Goal: Transaction & Acquisition: Obtain resource

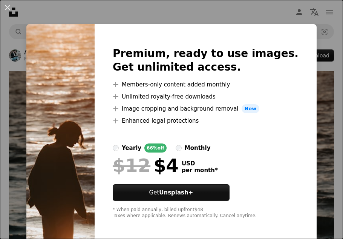
scroll to position [3, 0]
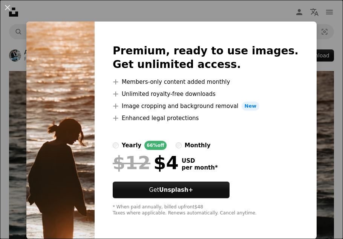
click at [317, 131] on div "An X shape Premium, ready to use images. Get unlimited access. A plus sign Memb…" at bounding box center [171, 119] width 343 height 239
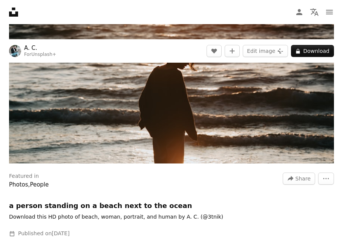
scroll to position [126, 0]
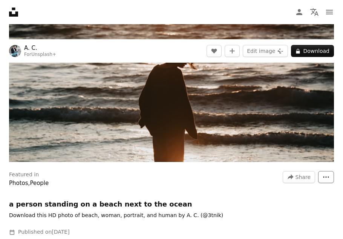
click at [328, 177] on icon "More Actions" at bounding box center [326, 177] width 7 height 7
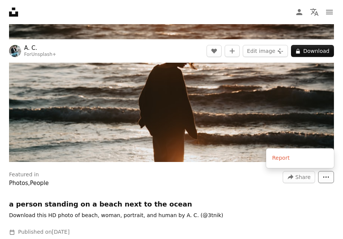
click at [328, 177] on icon "More Actions" at bounding box center [326, 177] width 7 height 7
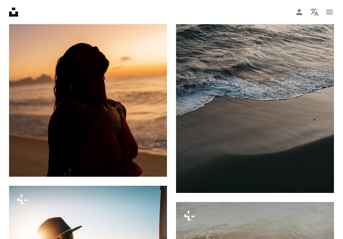
scroll to position [1754, 0]
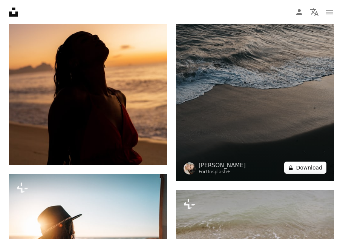
click at [318, 164] on button "A lock Download" at bounding box center [306, 168] width 42 height 12
